Goal: Information Seeking & Learning: Find specific fact

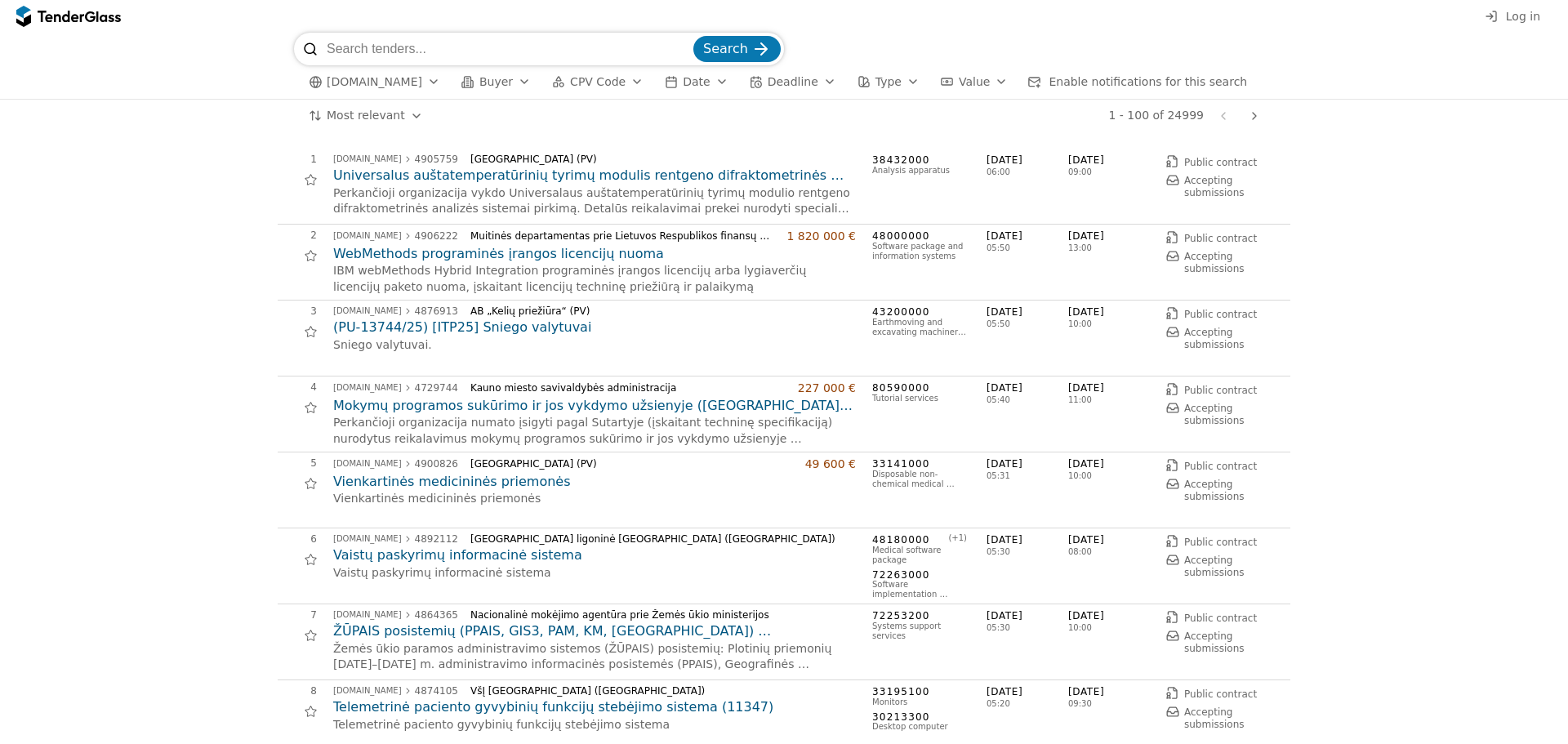
click at [384, 52] on input "search" at bounding box center [508, 48] width 364 height 32
type input "vilniaus licėjus"
click at [694, 36] on button "Search" at bounding box center [738, 49] width 88 height 26
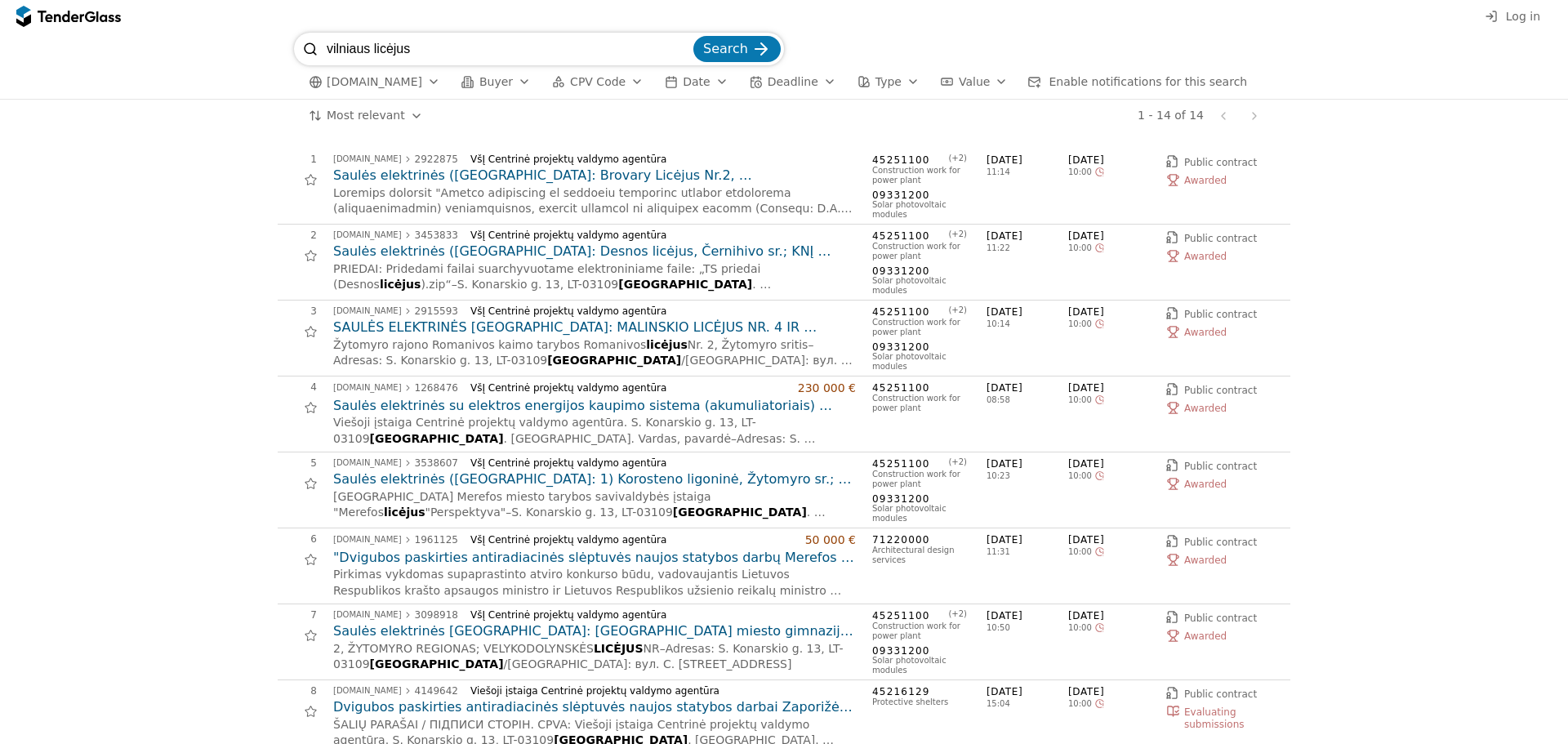
drag, startPoint x: 381, startPoint y: 46, endPoint x: 304, endPoint y: 41, distance: 77.2
click at [304, 41] on div "vilniaus licėjus Search" at bounding box center [539, 48] width 490 height 32
type input "291221220"
click at [730, 54] on span "Search" at bounding box center [725, 49] width 45 height 16
click at [104, 273] on div "1 [DOMAIN_NAME] 2922875 VšĮ Centrinė projektų valdymo agentūra Saulės elektrinė…" at bounding box center [784, 680] width 1552 height 1096
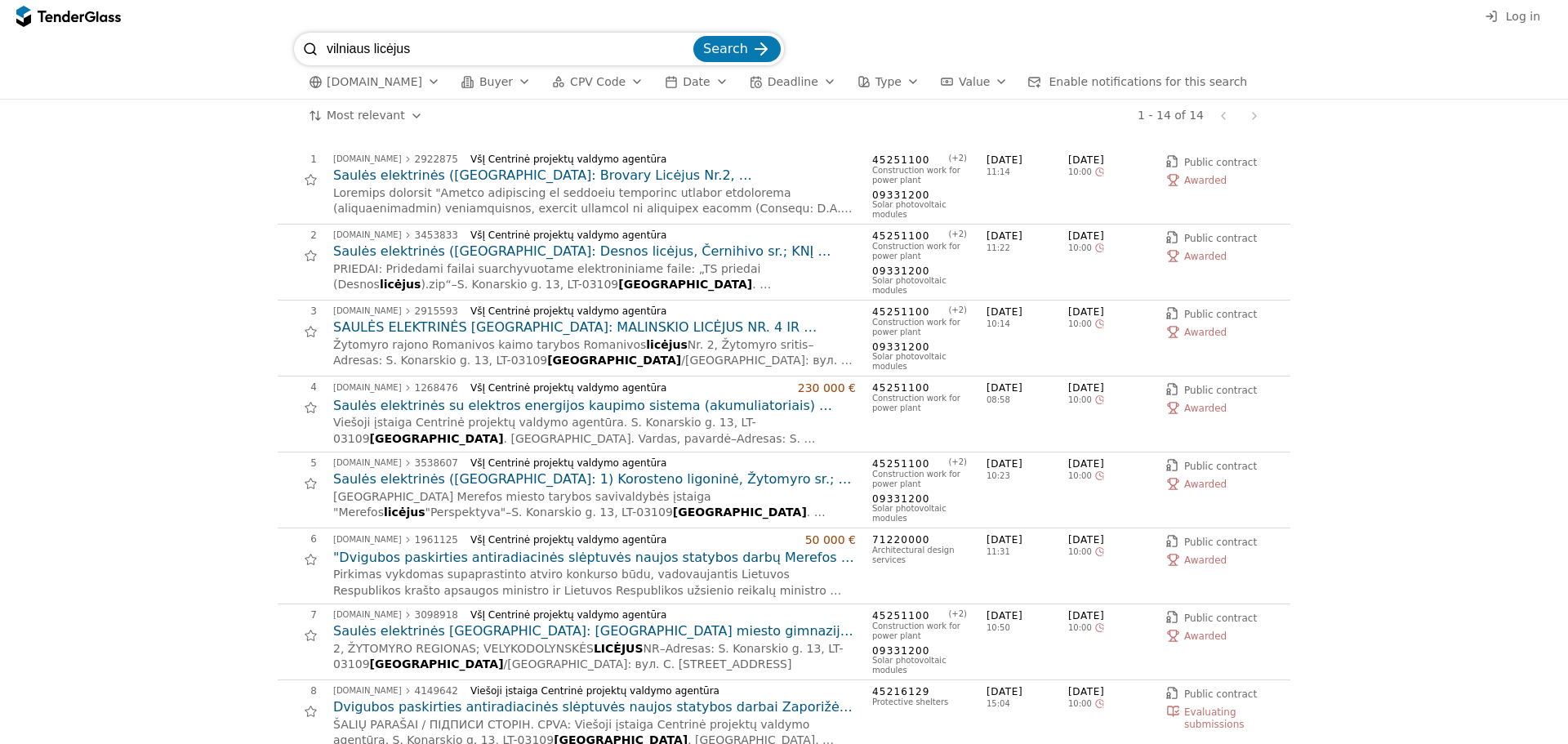
drag, startPoint x: 436, startPoint y: 54, endPoint x: 310, endPoint y: 55, distance: 126.0
click at [310, 55] on div "vilniaus licėjus Search" at bounding box center [539, 48] width 490 height 32
type input "291221220"
click at [694, 36] on button "Search" at bounding box center [738, 49] width 88 height 26
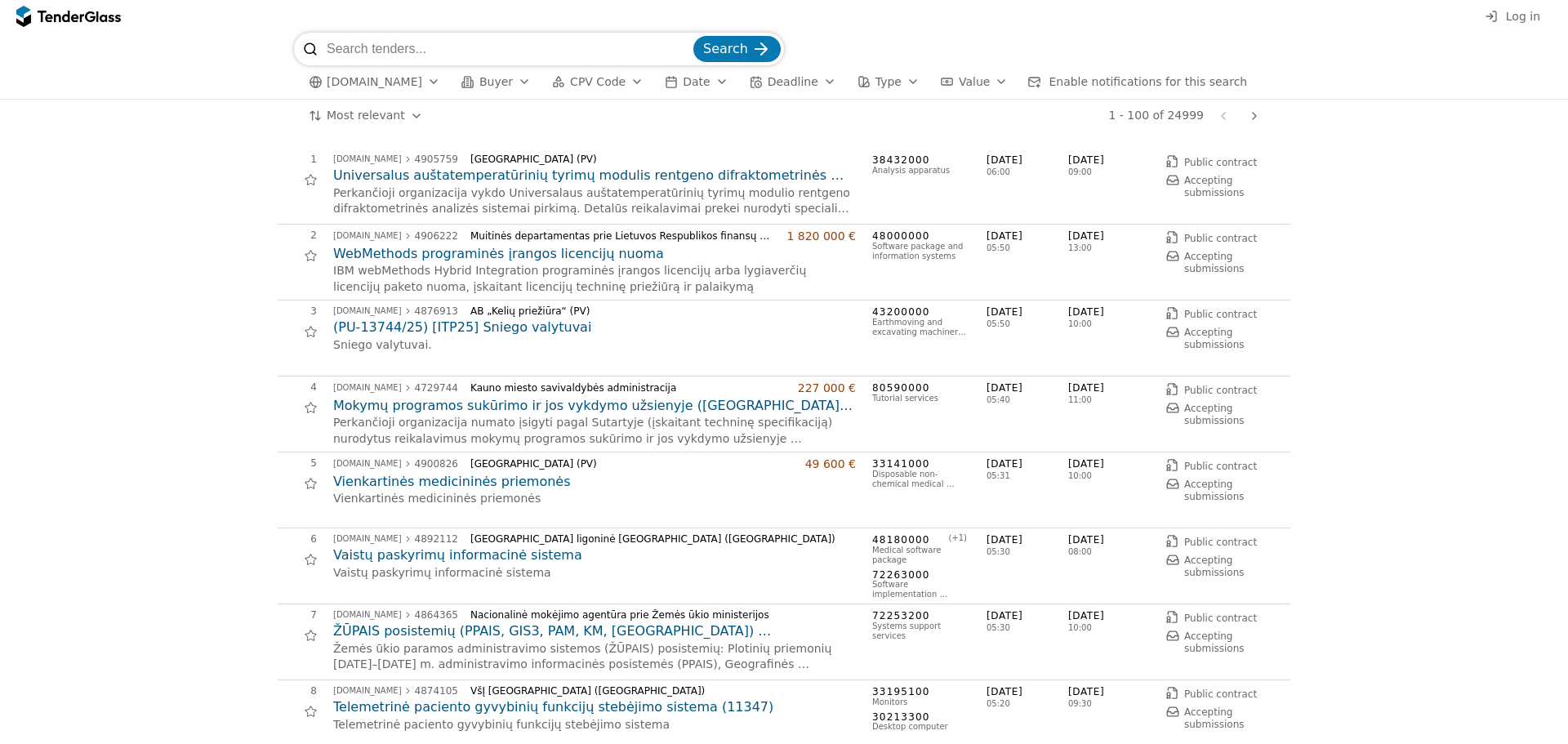
click at [352, 53] on input "search" at bounding box center [508, 48] width 364 height 32
type input "GR20231129/01"
click at [694, 36] on button "Search" at bounding box center [738, 49] width 88 height 26
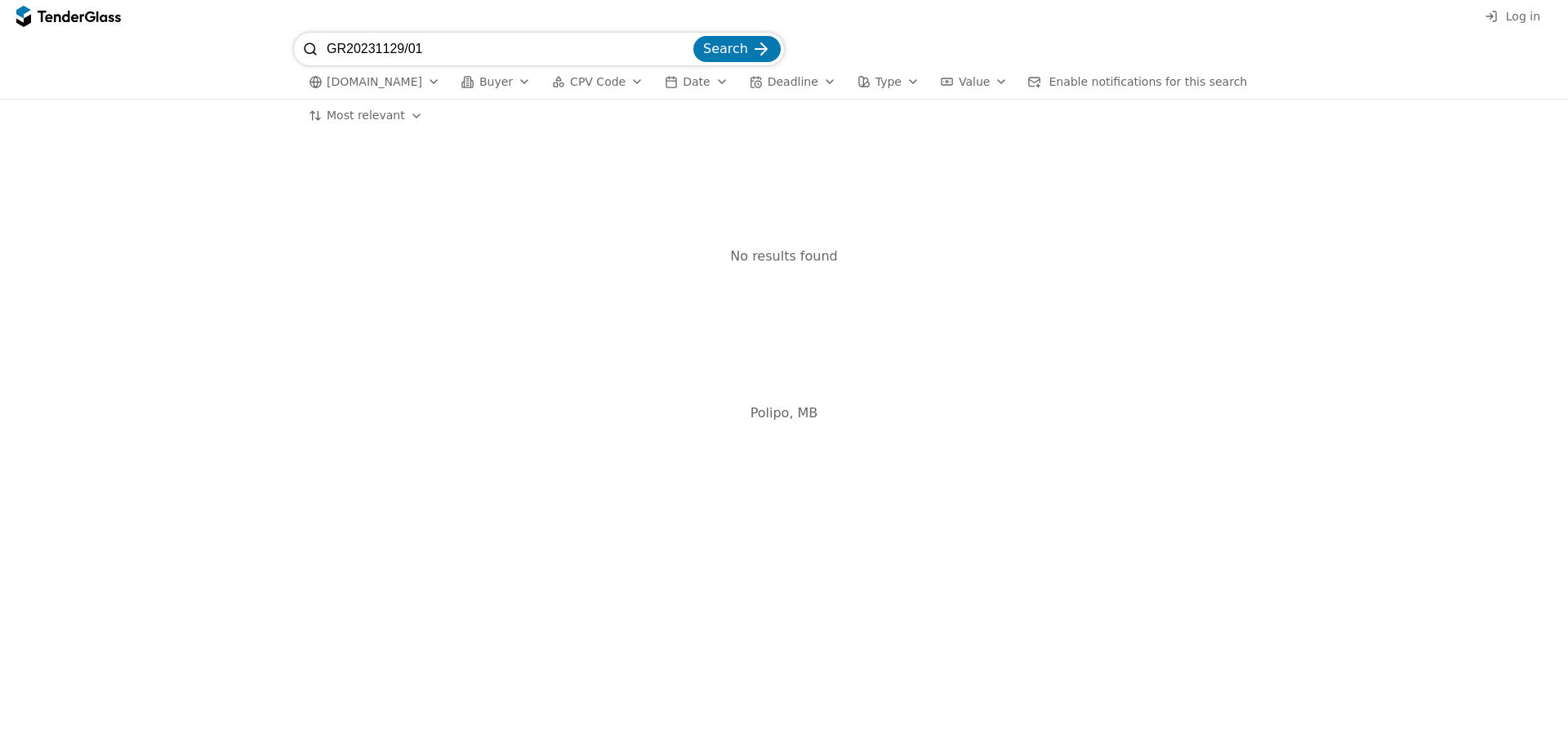
click at [756, 51] on div "submit" at bounding box center [761, 49] width 64 height 64
drag, startPoint x: 391, startPoint y: 49, endPoint x: 302, endPoint y: 54, distance: 89.1
click at [302, 54] on div "GR20231129/01 Search" at bounding box center [539, 48] width 490 height 32
